Goal: Obtain resource: Obtain resource

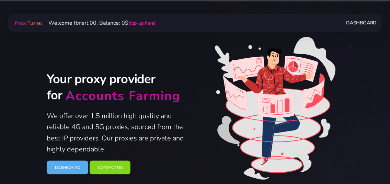
scroll to position [37, 0]
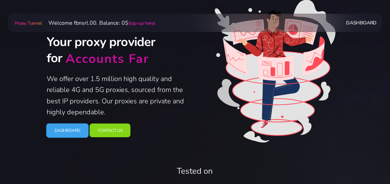
click at [66, 131] on link "Dashboard" at bounding box center [67, 130] width 43 height 14
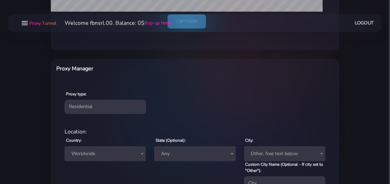
scroll to position [222, 0]
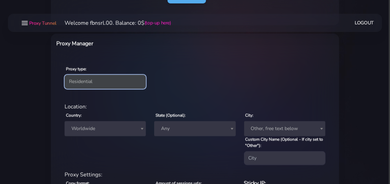
click at [64, 75] on select "Residential Static Mobile" at bounding box center [104, 82] width 81 height 14
select select "static"
click option "Static" at bounding box center [0, 0] width 0 height 0
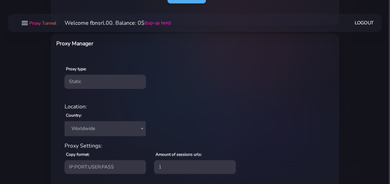
click at [90, 126] on span "Worldwide" at bounding box center [105, 129] width 73 height 10
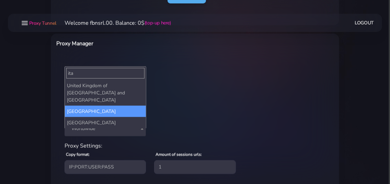
type input "ita"
select select "IT"
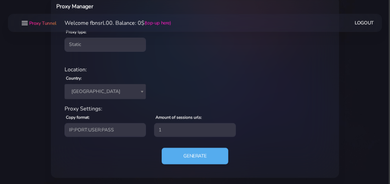
scroll to position [261, 0]
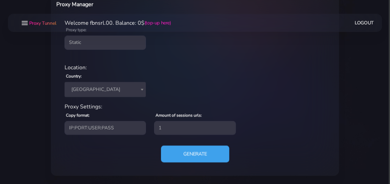
click at [187, 155] on button "Generate" at bounding box center [195, 153] width 68 height 17
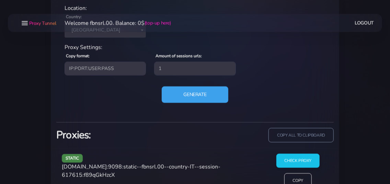
scroll to position [343, 0]
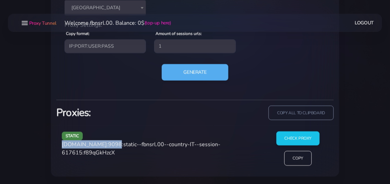
drag, startPoint x: 62, startPoint y: 145, endPoint x: 106, endPoint y: 143, distance: 44.3
click at [106, 143] on span "[DOMAIN_NAME]:9098:static--fbnsrl.00--country-IT--session-617615:f89qGkHzcX" at bounding box center [141, 149] width 158 height 16
click at [93, 145] on span "[DOMAIN_NAME]:9098:static--fbnsrl.00--country-IT--session-617615:f89qGkHzcX" at bounding box center [141, 149] width 158 height 16
drag, startPoint x: 63, startPoint y: 144, endPoint x: 122, endPoint y: 144, distance: 59.3
click at [122, 144] on span "[DOMAIN_NAME]:9098:static--fbnsrl.00--country-IT--session-617615:f89qGkHzcX" at bounding box center [141, 149] width 158 height 16
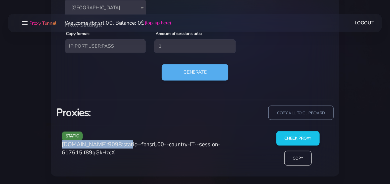
copy span "[DOMAIN_NAME]:9098"
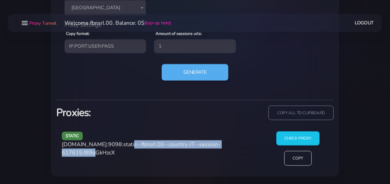
drag, startPoint x: 124, startPoint y: 143, endPoint x: 103, endPoint y: 155, distance: 24.1
click at [103, 155] on span "[DOMAIN_NAME]:9098:static--fbnsrl.00--country-IT--session-617615:f89qGkHzcX" at bounding box center [141, 149] width 158 height 16
copy span "static--fbnsrl.00--country-IT--session-617615"
click at [114, 150] on span "[DOMAIN_NAME]:9098:static--fbnsrl.00--country-IT--session-617615:f89qGkHzcX" at bounding box center [141, 149] width 158 height 16
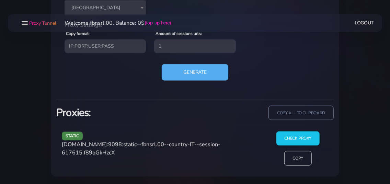
click at [114, 150] on span "[DOMAIN_NAME]:9098:static--fbnsrl.00--country-IT--session-617615:f89qGkHzcX" at bounding box center [141, 149] width 158 height 16
copy span "f89qGkHzcX"
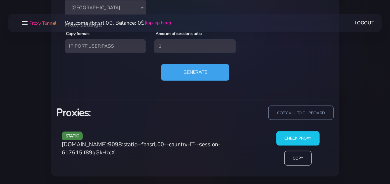
click at [176, 70] on button "Generate" at bounding box center [195, 72] width 68 height 17
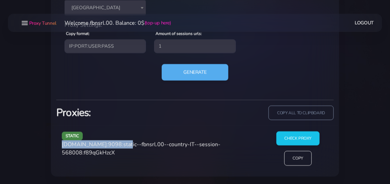
drag, startPoint x: 62, startPoint y: 144, endPoint x: 122, endPoint y: 144, distance: 59.3
click at [122, 144] on span "[DOMAIN_NAME]:9098:static--fbnsrl.00--country-IT--session-568008:f89qGkHzcX" at bounding box center [141, 149] width 158 height 16
copy span "[DOMAIN_NAME]:9098"
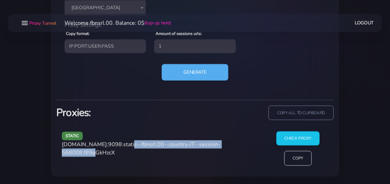
drag, startPoint x: 124, startPoint y: 143, endPoint x: 102, endPoint y: 155, distance: 24.9
click at [102, 155] on span "[DOMAIN_NAME]:9098:static--fbnsrl.00--country-IT--session-568008:f89qGkHzcX" at bounding box center [141, 149] width 158 height 16
copy span "static--fbnsrl.00--country-IT--session-568008"
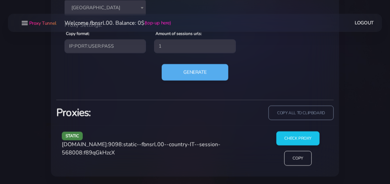
click at [116, 152] on span "[DOMAIN_NAME]:9098:static--fbnsrl.00--country-IT--session-568008:f89qGkHzcX" at bounding box center [141, 149] width 158 height 16
copy span "f89qGkHzcX"
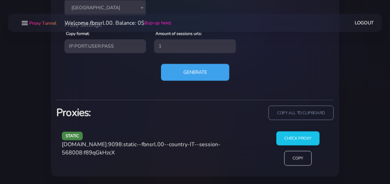
click at [194, 73] on button "Generate" at bounding box center [195, 72] width 68 height 17
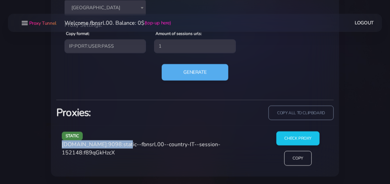
drag, startPoint x: 62, startPoint y: 145, endPoint x: 122, endPoint y: 144, distance: 59.7
click at [122, 144] on span "[DOMAIN_NAME]:9098:static--fbnsrl.00--country-IT--session-152148:f89qGkHzcX" at bounding box center [141, 149] width 158 height 16
copy span "[DOMAIN_NAME]:9098"
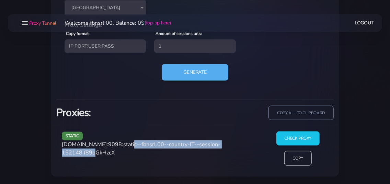
drag, startPoint x: 123, startPoint y: 142, endPoint x: 102, endPoint y: 155, distance: 24.3
click at [102, 155] on span "[DOMAIN_NAME]:9098:static--fbnsrl.00--country-IT--session-152148:f89qGkHzcX" at bounding box center [141, 149] width 158 height 16
copy span "static--fbnsrl.00--country-IT--session-152148"
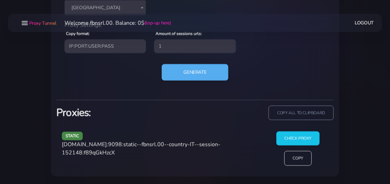
click at [126, 151] on span "[DOMAIN_NAME]:9098:static--fbnsrl.00--country-IT--session-152148:f89qGkHzcX" at bounding box center [141, 149] width 158 height 16
copy span "f89qGkHzcX"
